Goal: Find specific page/section: Find specific page/section

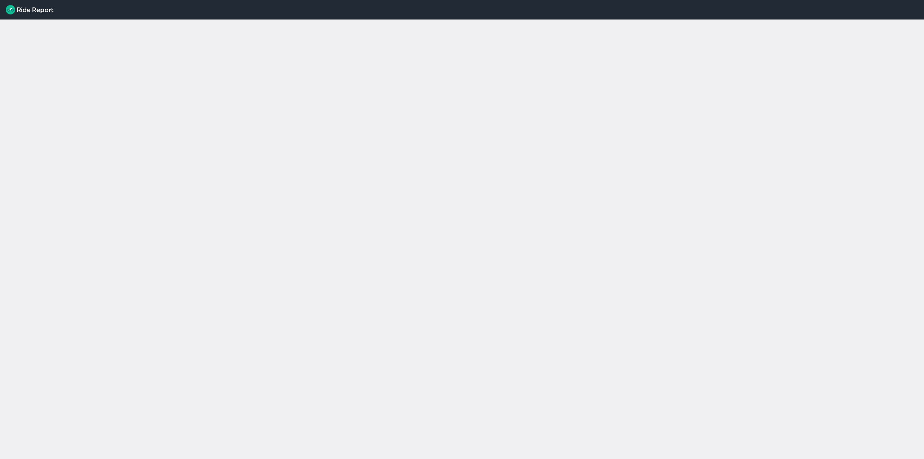
click at [86, 165] on div "loading" at bounding box center [462, 238] width 924 height 439
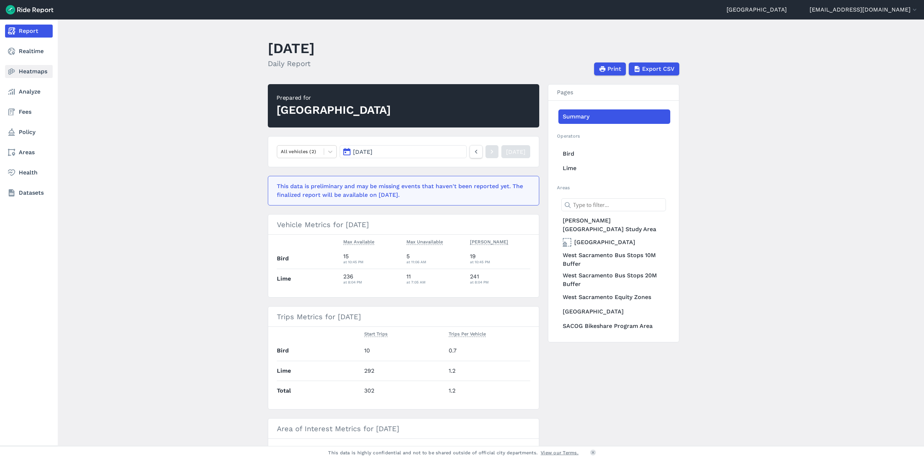
click at [29, 74] on link "Heatmaps" at bounding box center [29, 71] width 48 height 13
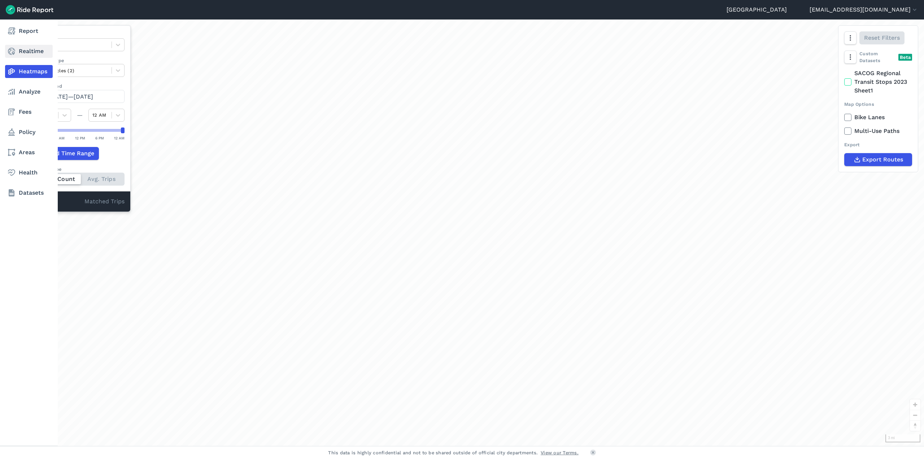
click at [29, 57] on link "Realtime" at bounding box center [29, 51] width 48 height 13
